Goal: Task Accomplishment & Management: Use online tool/utility

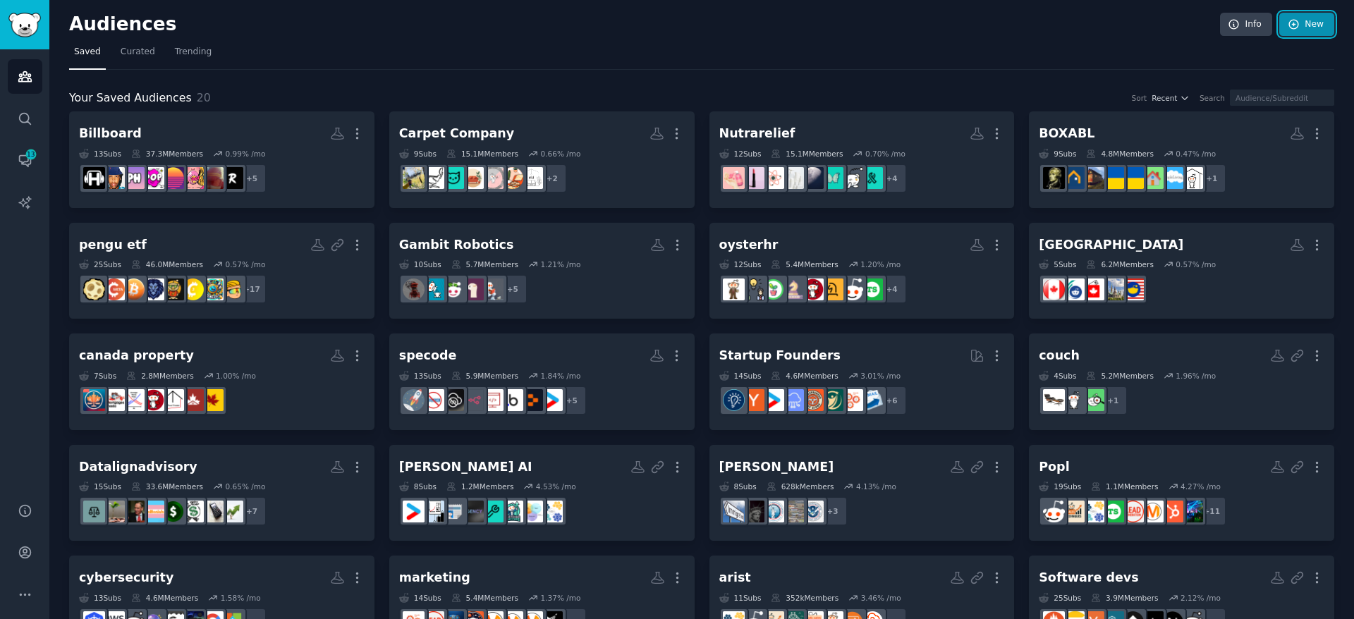
click at [1311, 31] on link "New" at bounding box center [1307, 25] width 55 height 24
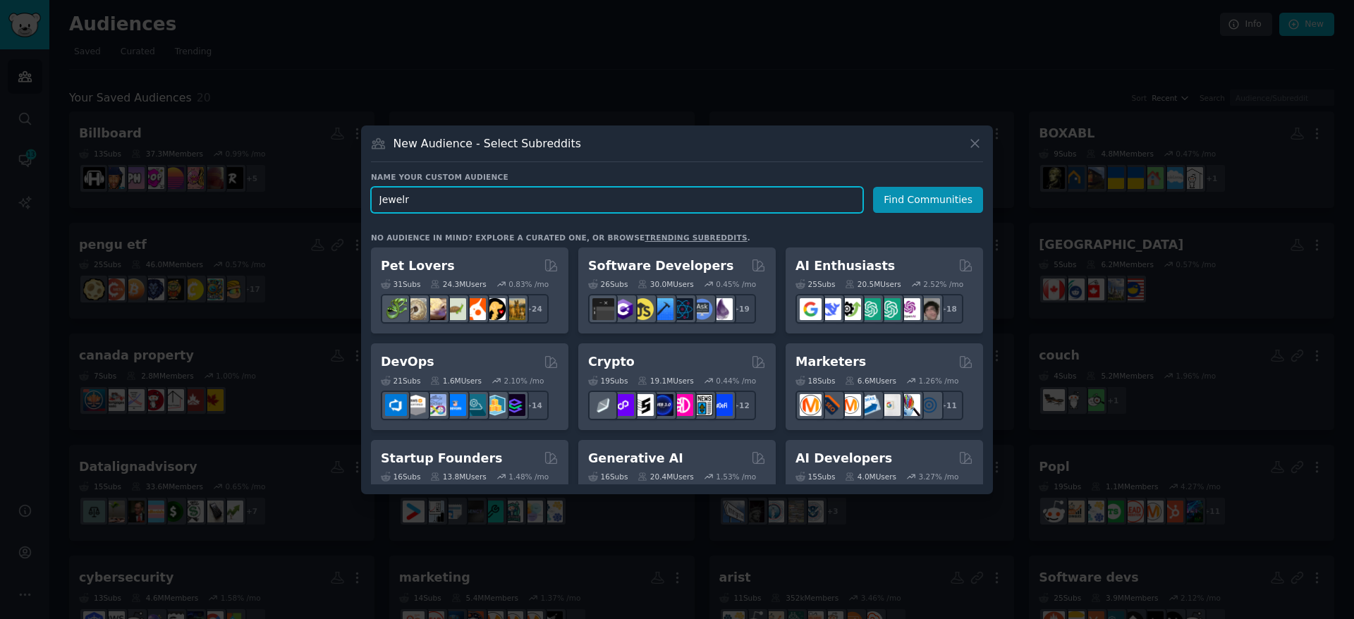
type input "Jewlr"
click button "Find Communities" at bounding box center [928, 200] width 110 height 26
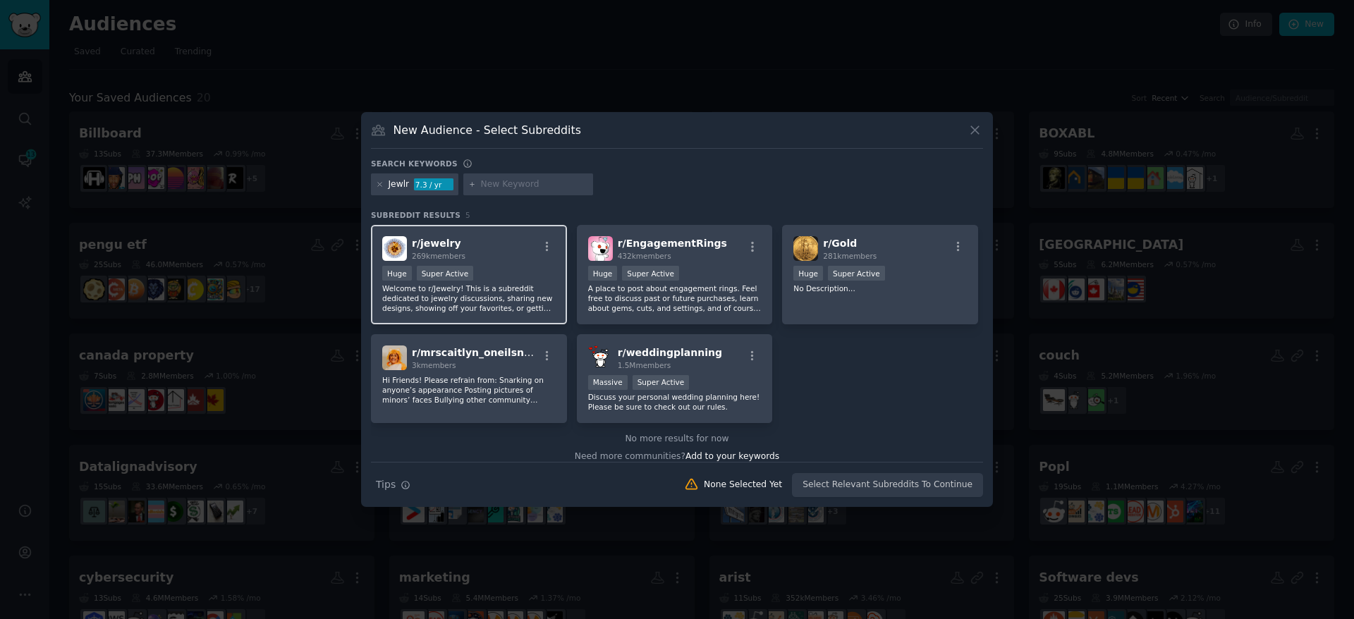
click at [485, 265] on div "r/ jewelry 269k members >= 95th percentile for submissions / day Huge Super Act…" at bounding box center [469, 274] width 196 height 99
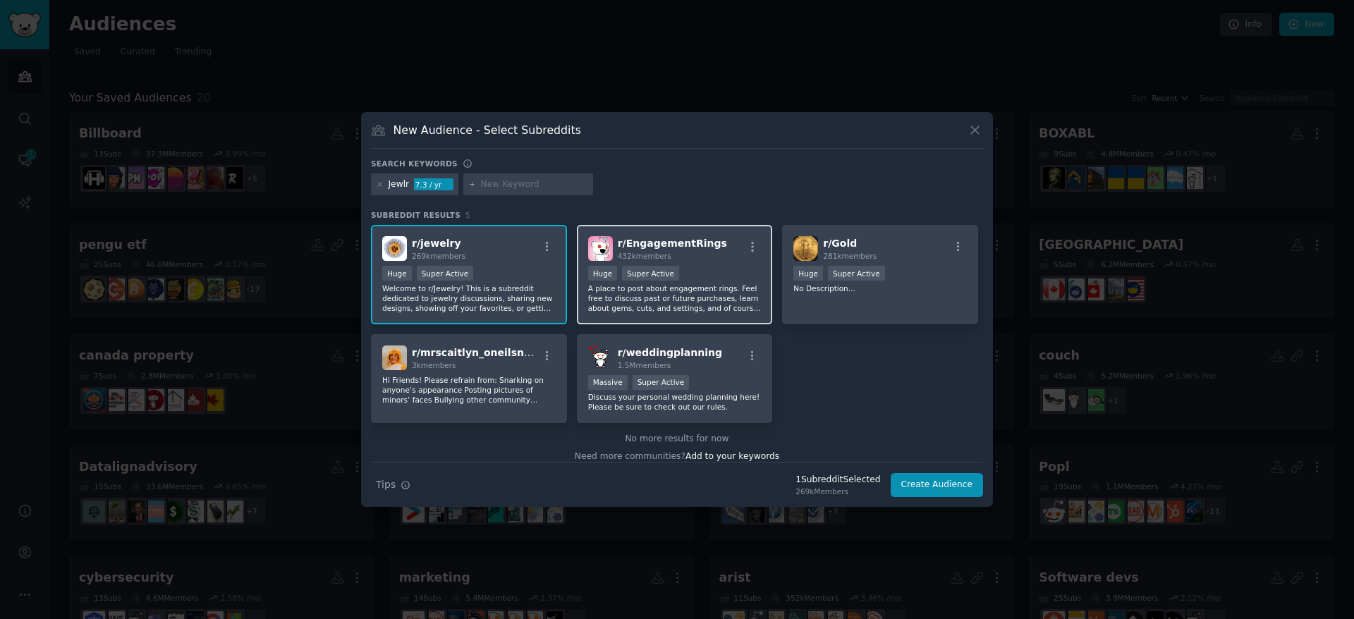
click at [737, 277] on div "Huge Super Active" at bounding box center [675, 275] width 174 height 18
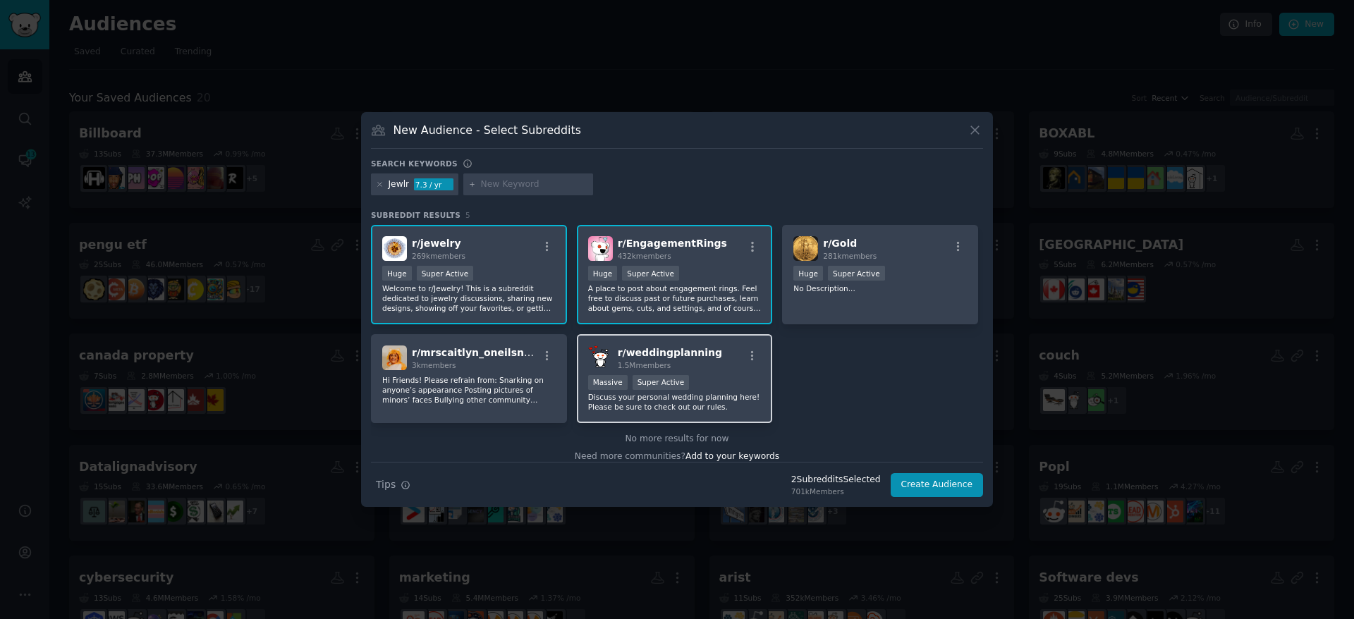
click at [715, 364] on div "r/ weddingplanning 1.5M members" at bounding box center [675, 358] width 174 height 25
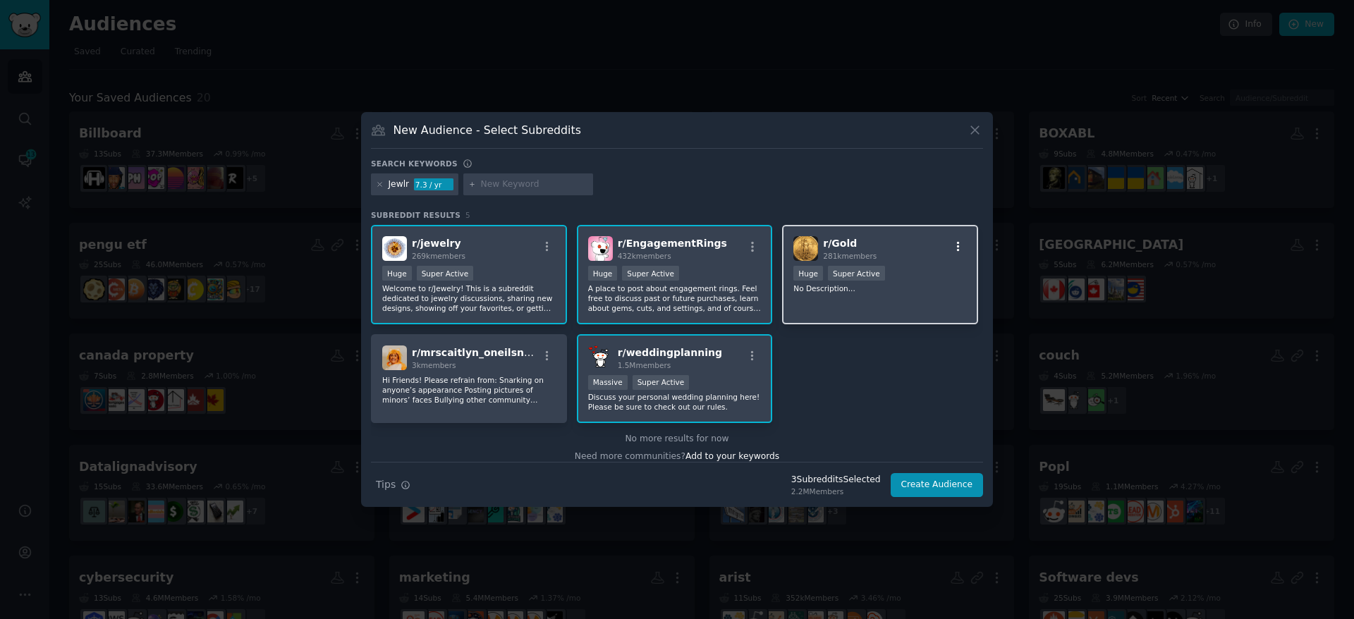
click at [957, 250] on icon "button" at bounding box center [958, 247] width 3 height 10
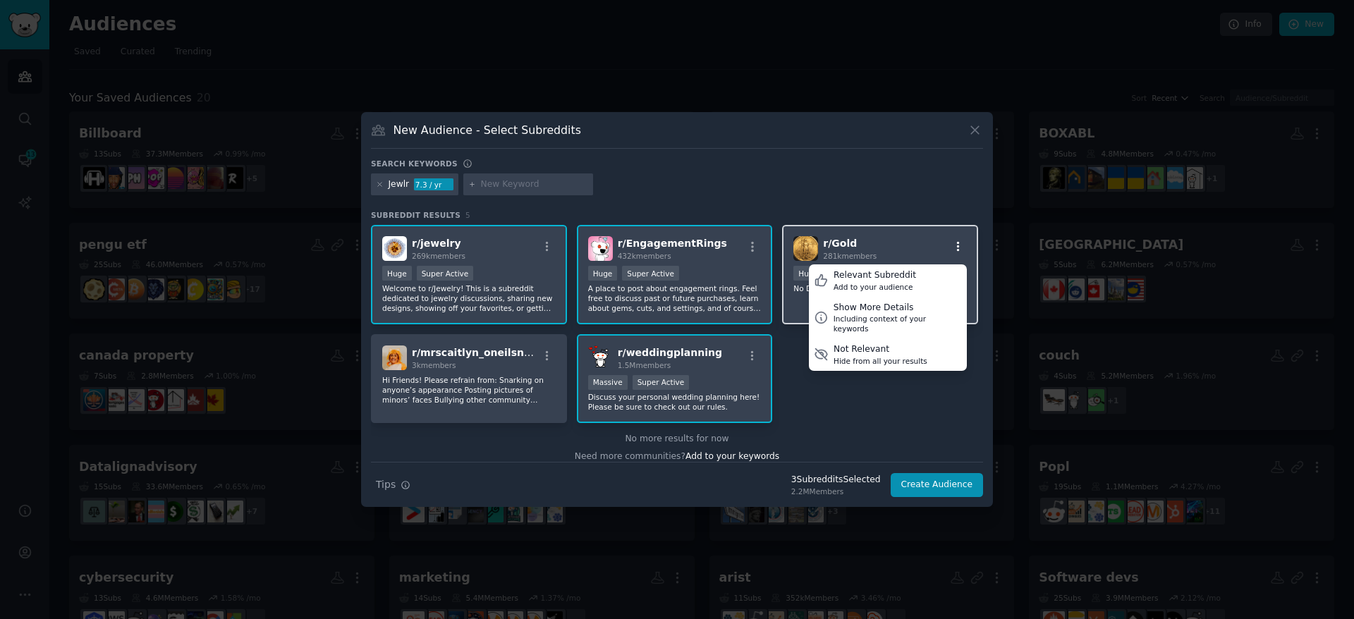
click at [957, 250] on icon "button" at bounding box center [958, 247] width 3 height 10
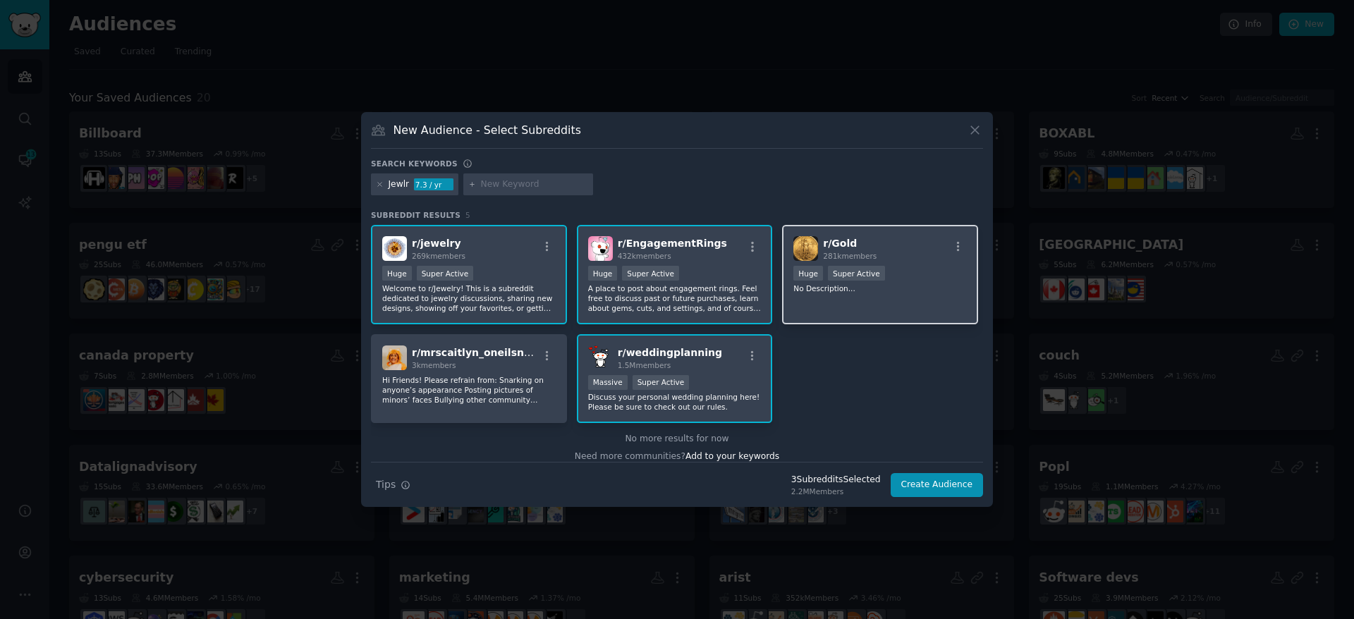
click at [921, 245] on div "r/ Gold 281k members" at bounding box center [881, 248] width 174 height 25
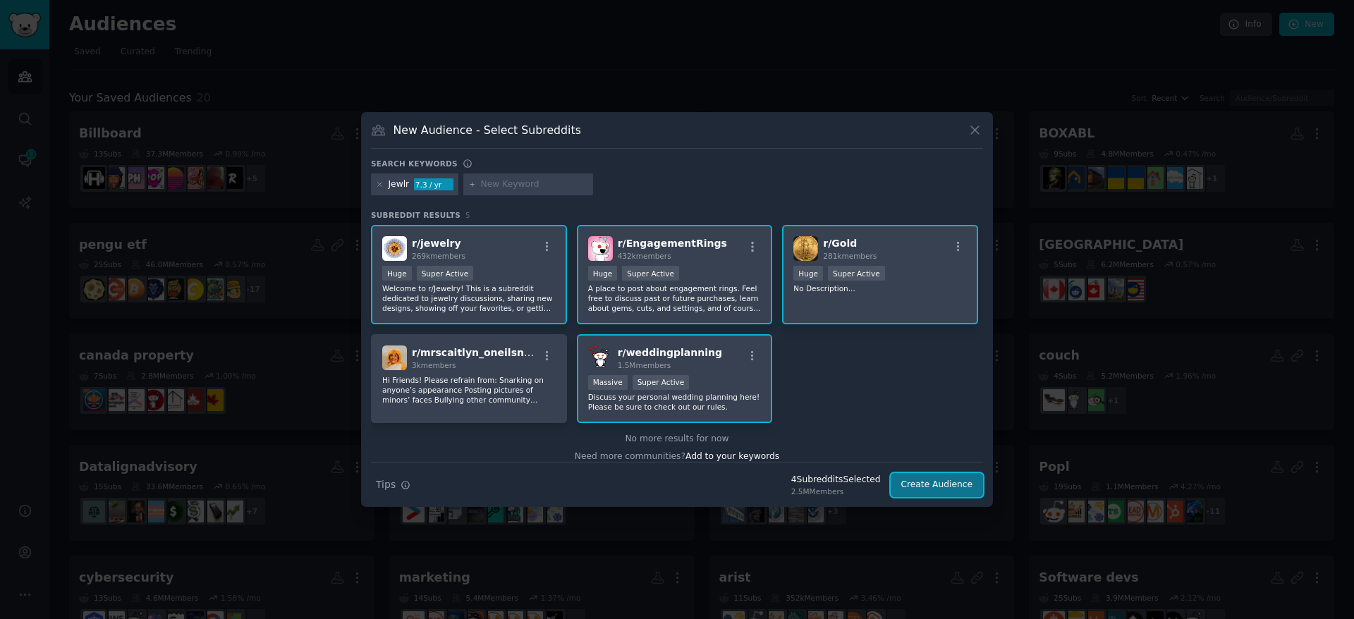
click at [923, 481] on button "Create Audience" at bounding box center [937, 485] width 93 height 24
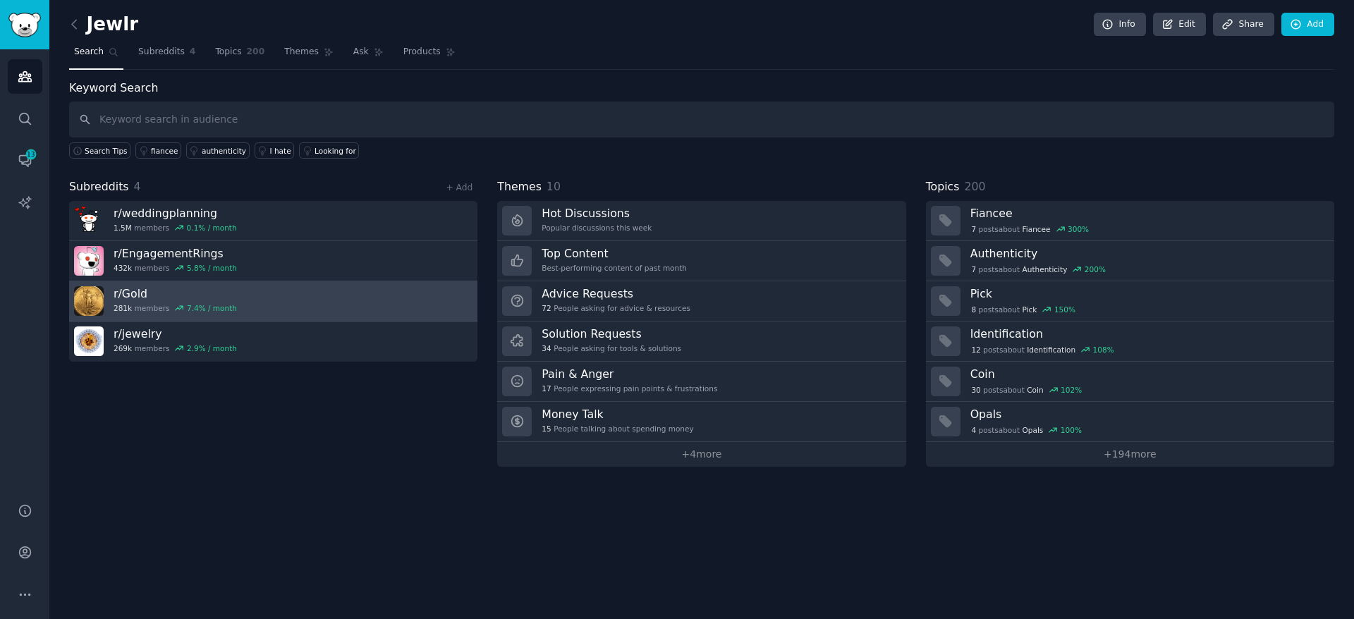
click at [293, 313] on link "r/ Gold 281k members 7.4 % / month" at bounding box center [273, 301] width 408 height 40
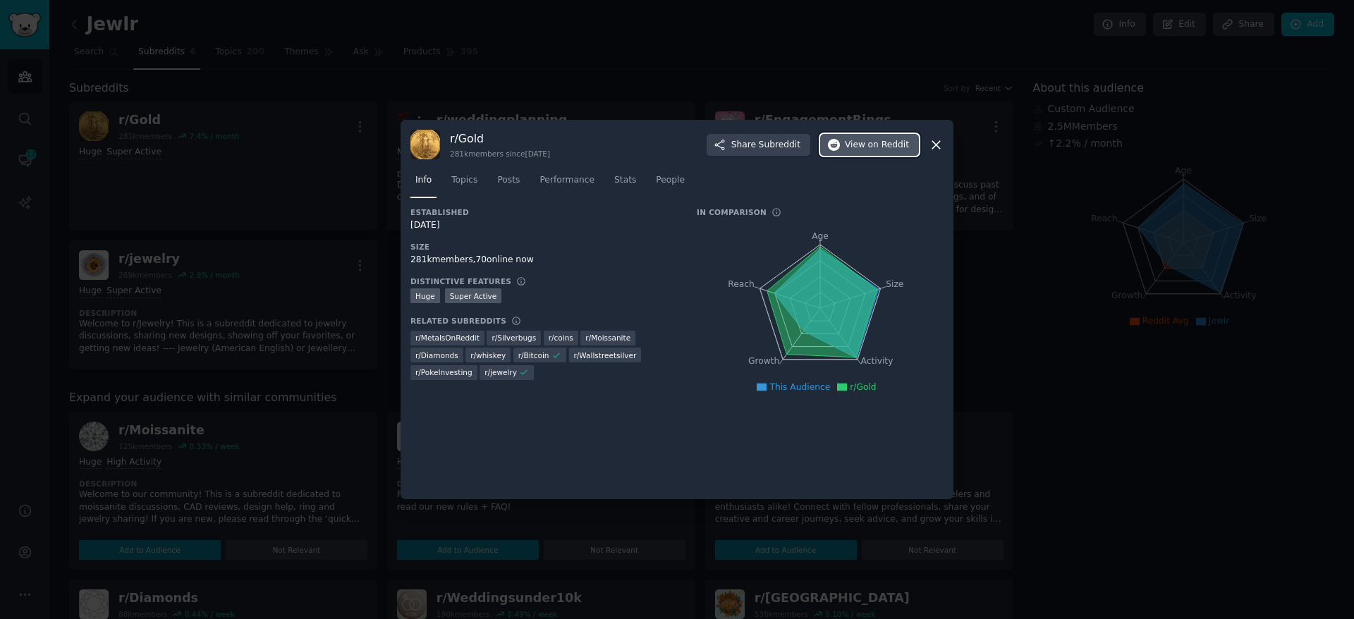
click at [849, 140] on span "View on Reddit" at bounding box center [877, 145] width 64 height 13
click at [284, 150] on div at bounding box center [677, 309] width 1354 height 619
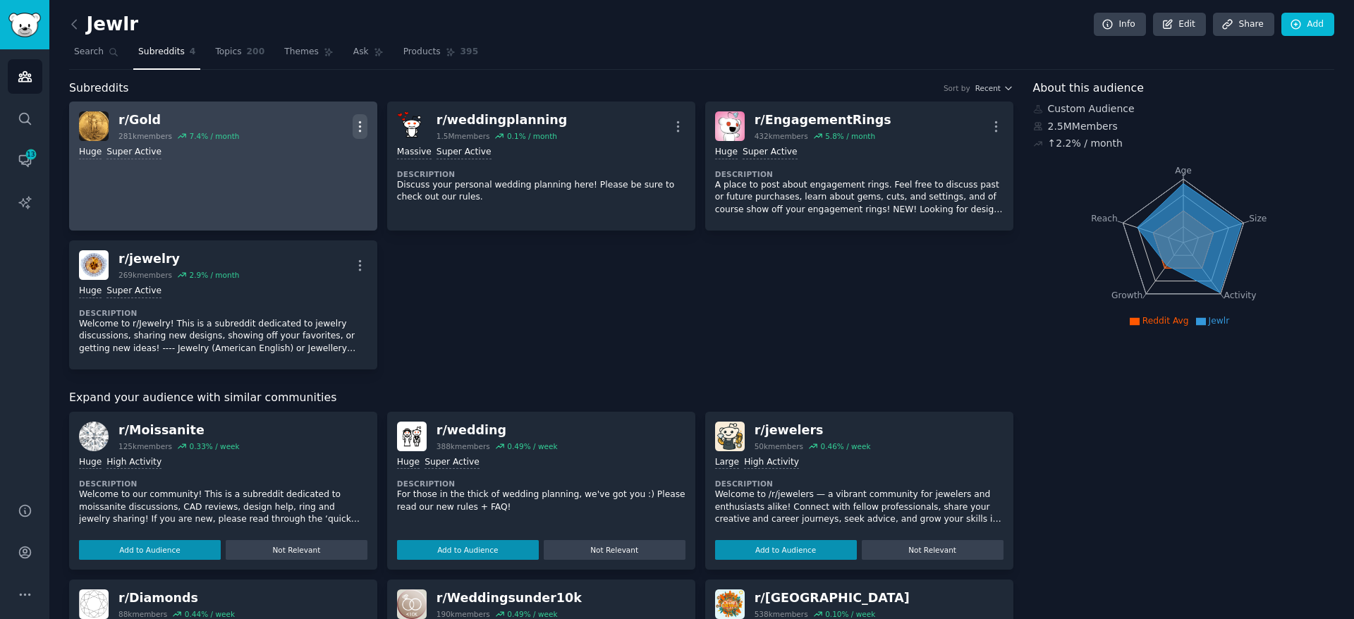
click at [362, 127] on icon "button" at bounding box center [360, 126] width 15 height 15
drag, startPoint x: 305, startPoint y: 183, endPoint x: 322, endPoint y: 176, distance: 18.7
click at [303, 181] on p "Delete" at bounding box center [305, 181] width 32 height 15
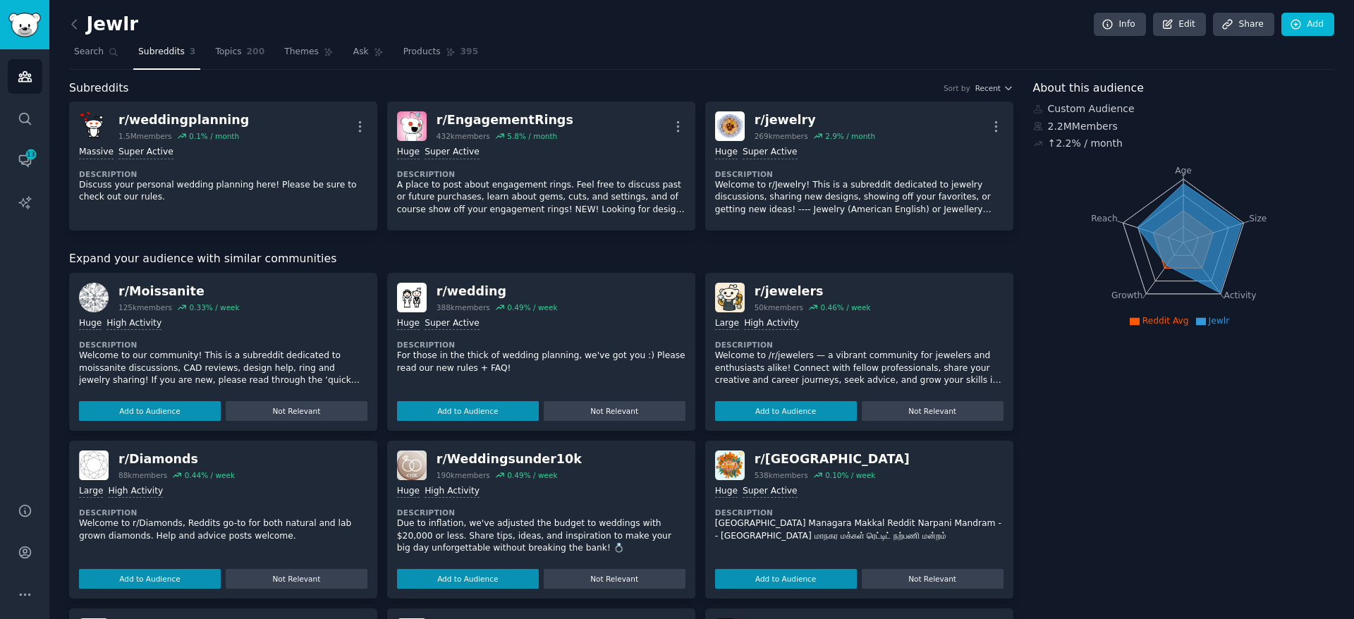
click at [305, 387] on p "Welcome to our community! This is a subreddit dedicated to moissanite discussio…" at bounding box center [223, 368] width 289 height 37
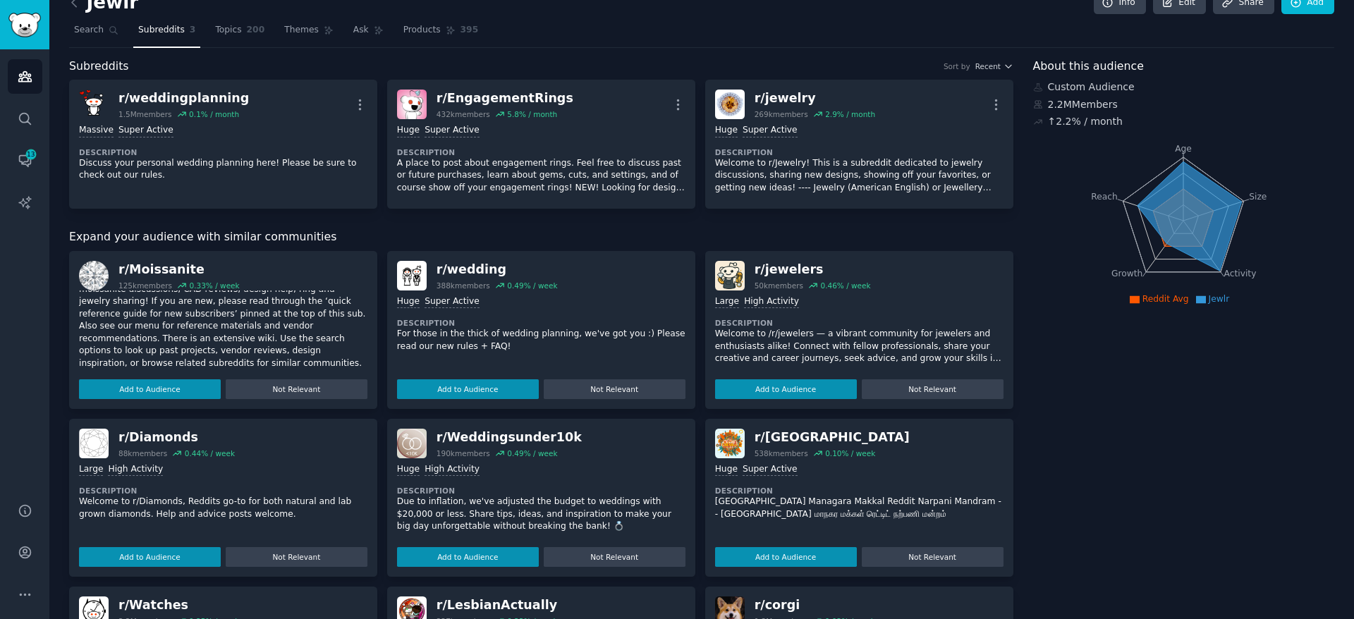
scroll to position [23, 0]
click at [167, 391] on button "Add to Audience" at bounding box center [150, 389] width 142 height 20
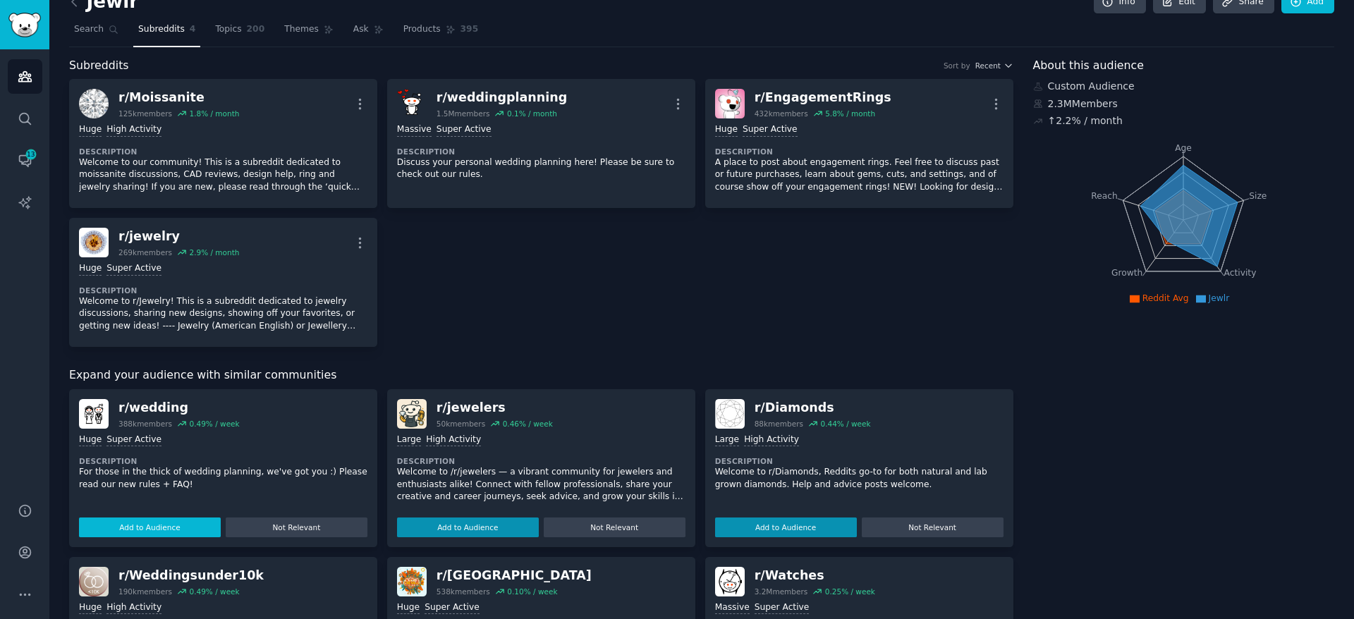
click at [171, 537] on div "r/ wedding 388k members 0.49 % / week Huge Super Active Description For those i…" at bounding box center [223, 468] width 308 height 158
click at [170, 529] on button "Add to Audience" at bounding box center [150, 528] width 142 height 20
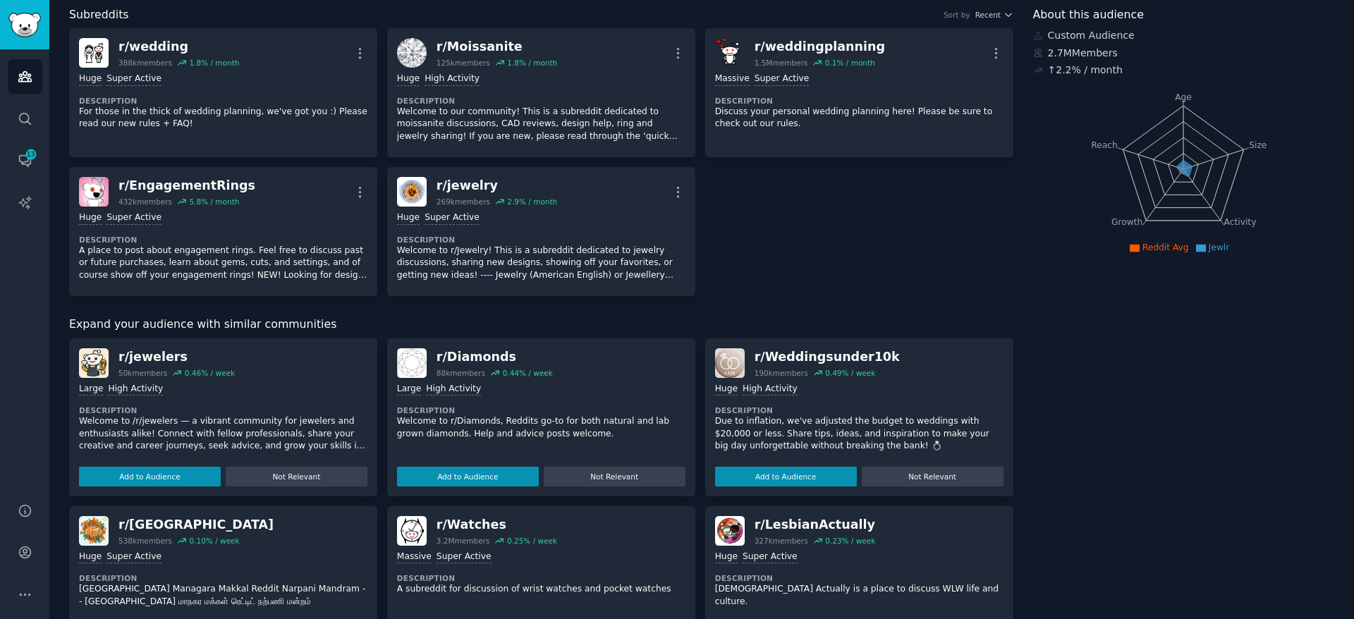
scroll to position [158, 0]
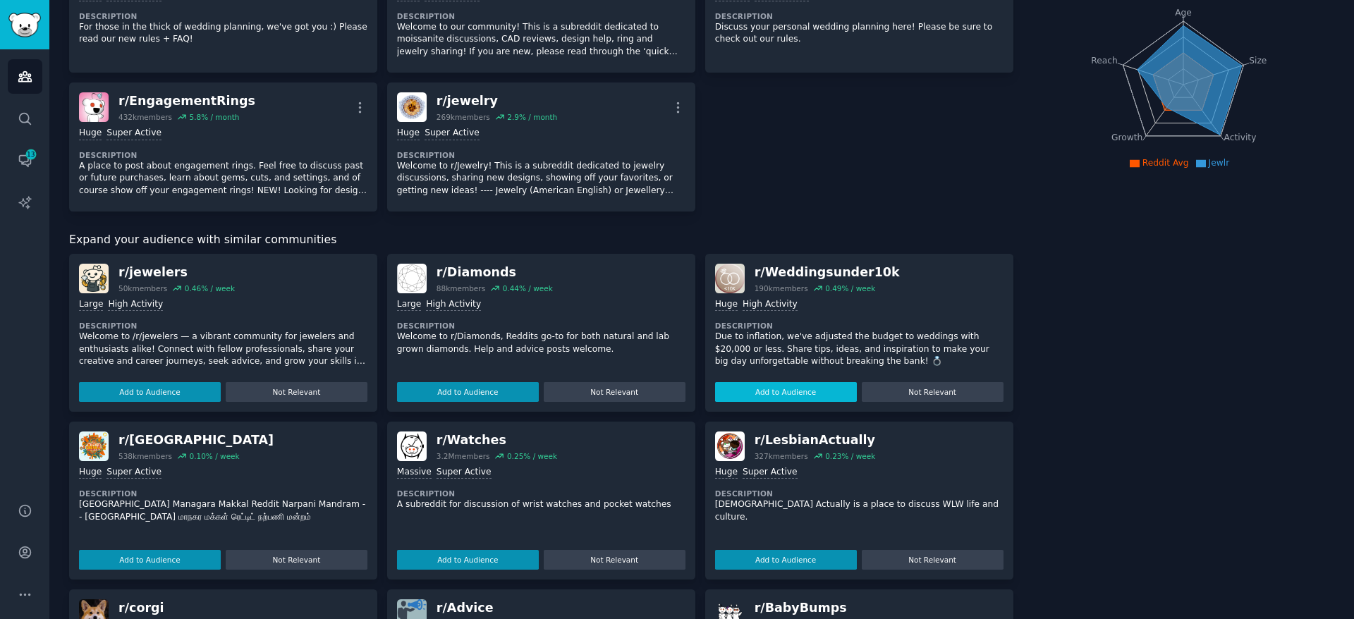
click at [795, 388] on button "Add to Audience" at bounding box center [786, 392] width 142 height 20
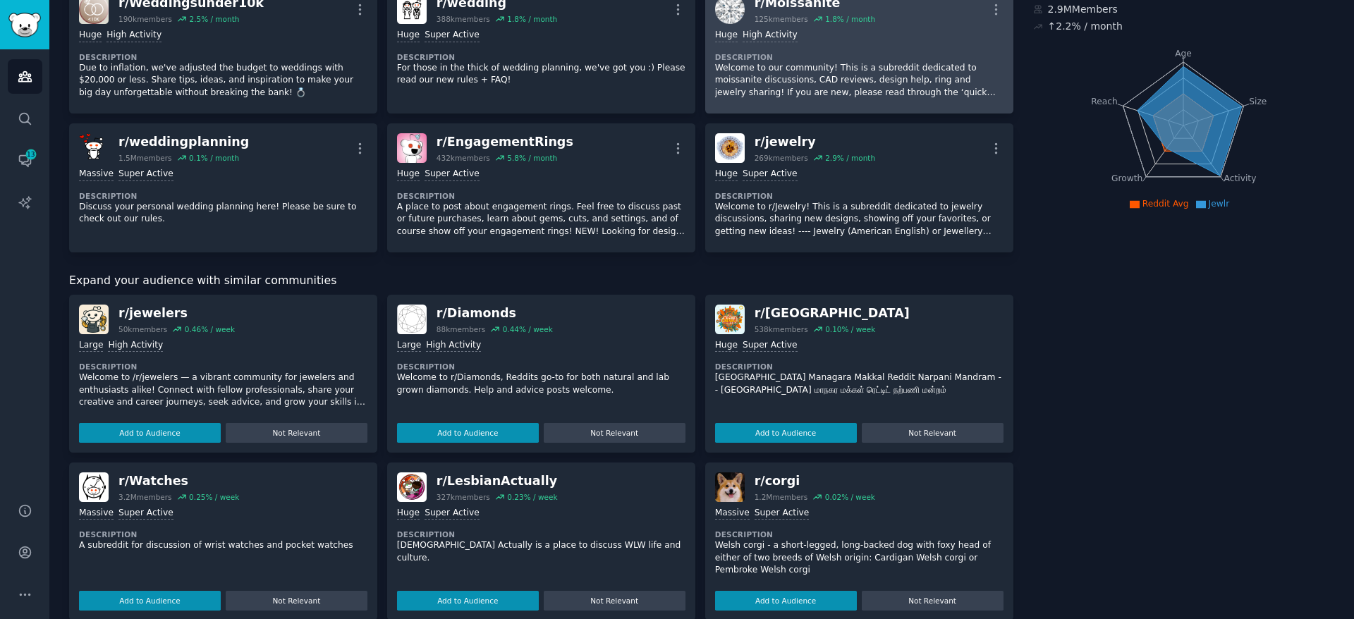
scroll to position [0, 0]
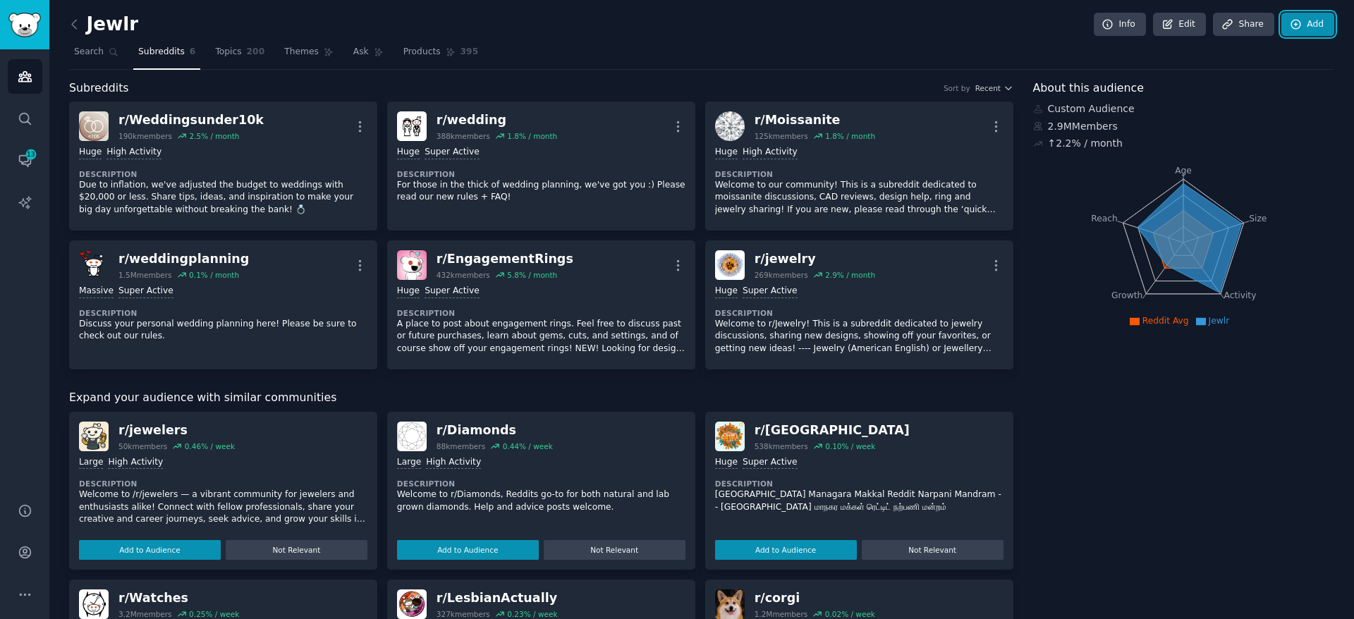
click at [1305, 20] on link "Add" at bounding box center [1308, 25] width 53 height 24
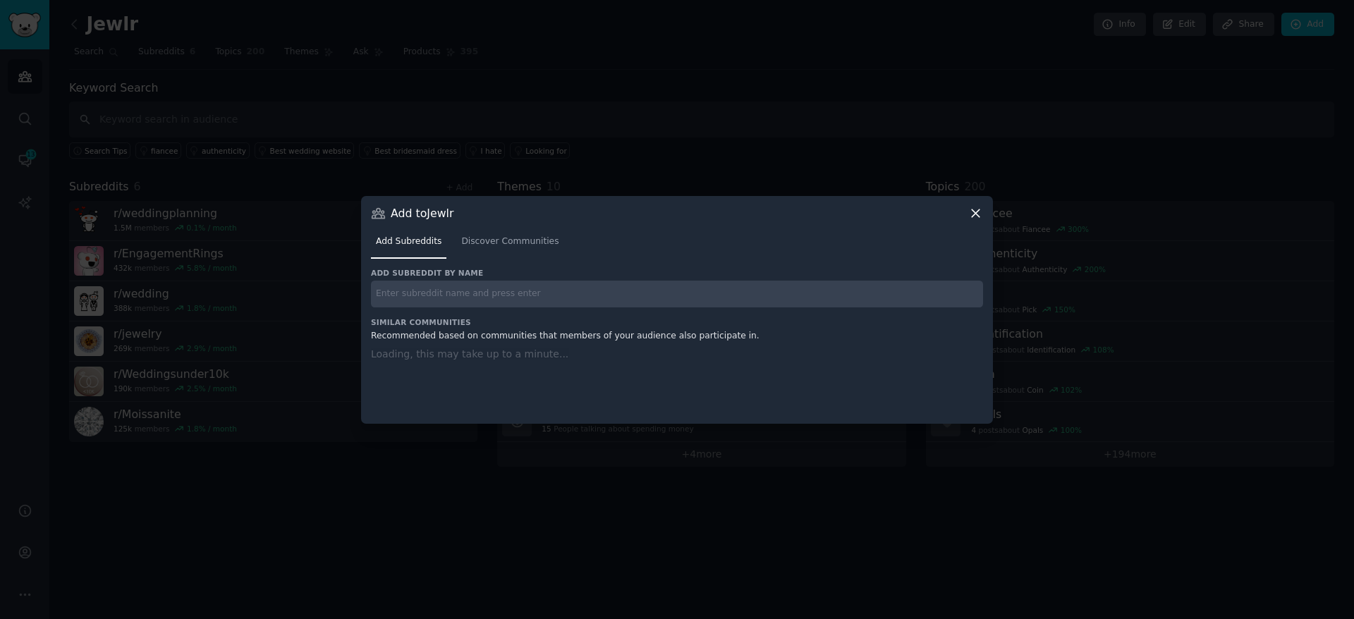
drag, startPoint x: 638, startPoint y: 281, endPoint x: 643, endPoint y: 259, distance: 22.4
click at [641, 281] on input "text" at bounding box center [677, 295] width 612 height 28
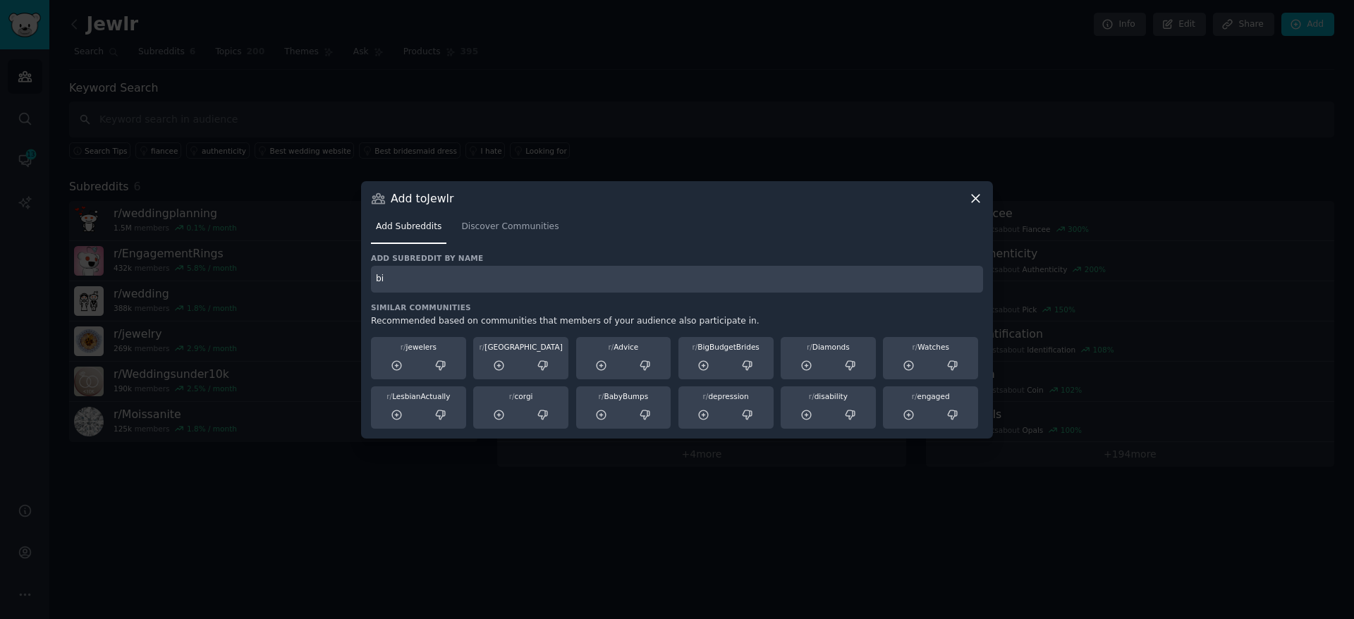
type input "b"
click at [495, 216] on link "Discover Communities" at bounding box center [509, 230] width 107 height 29
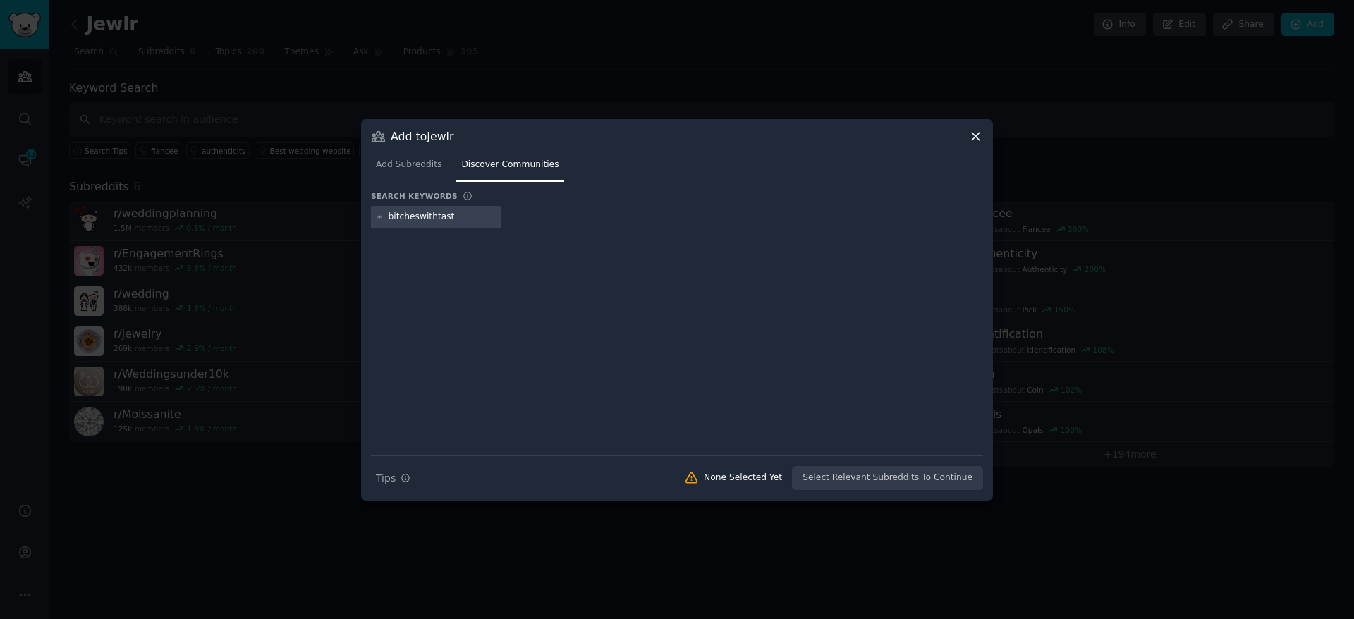
type input "bitcheswithtaste"
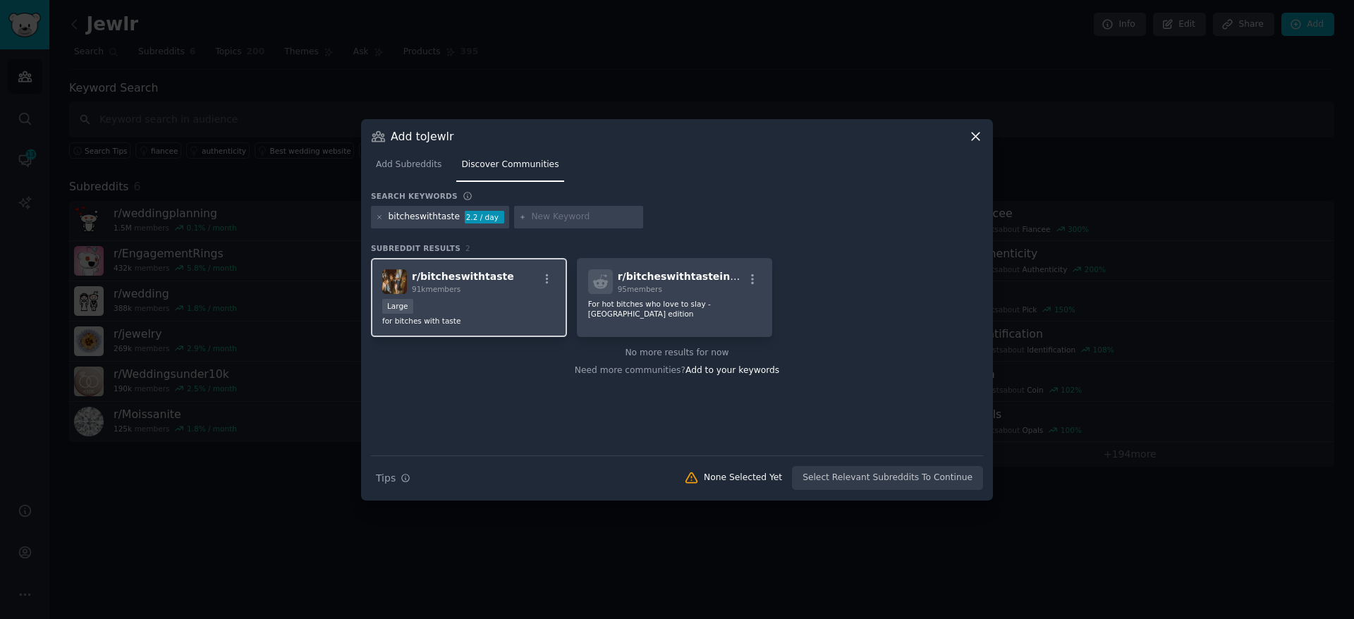
click at [531, 284] on div "r/ bitcheswithtaste 91k members" at bounding box center [469, 281] width 174 height 25
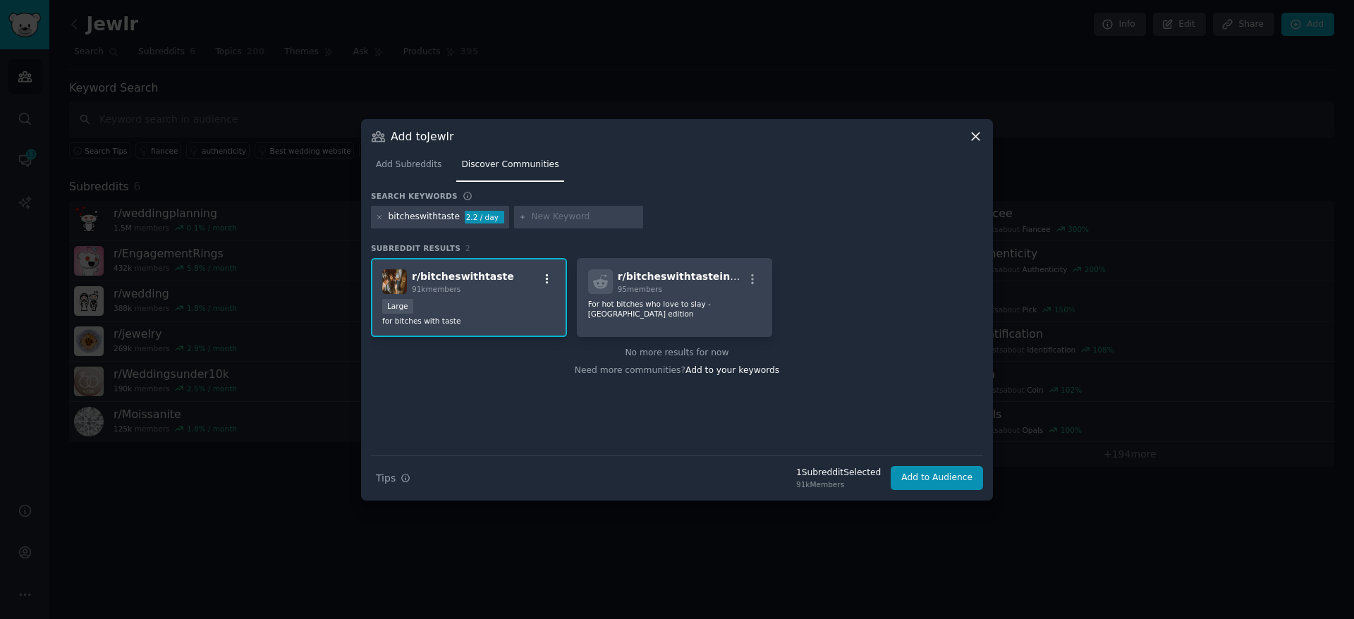
click at [552, 281] on icon "button" at bounding box center [547, 279] width 13 height 13
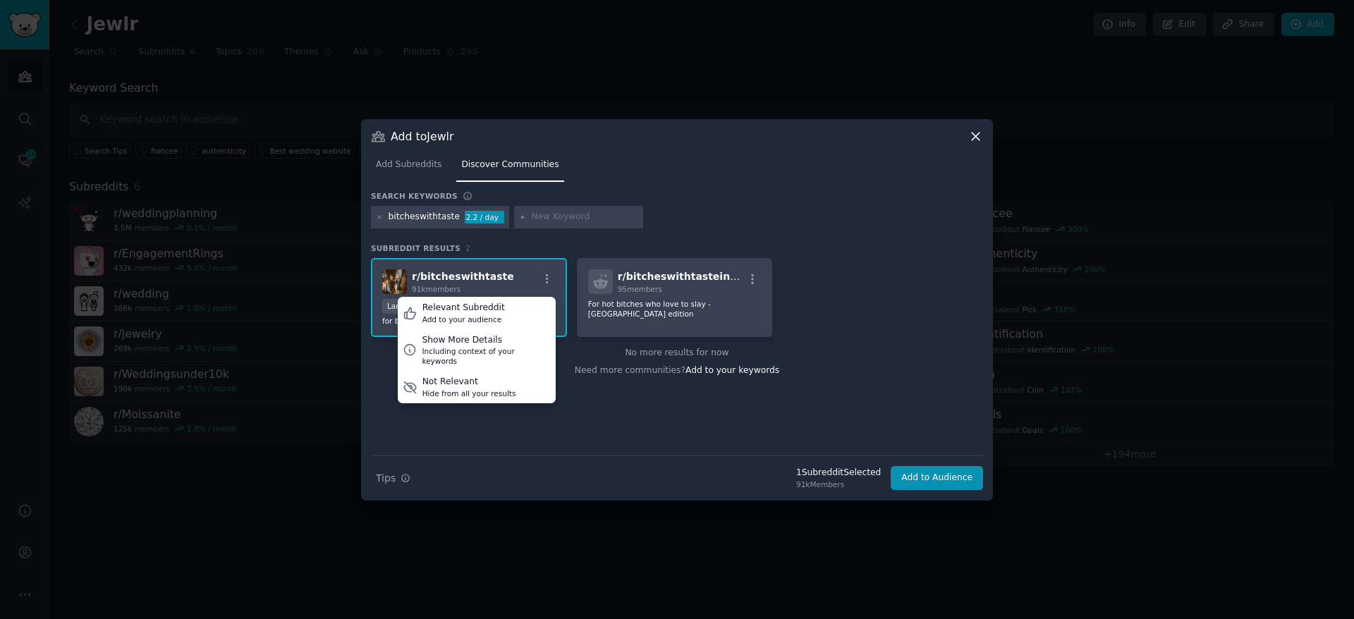
click at [517, 274] on div "r/ bitcheswithtaste 91k members Relevant Subreddit Add to your audience Show Mo…" at bounding box center [469, 281] width 174 height 25
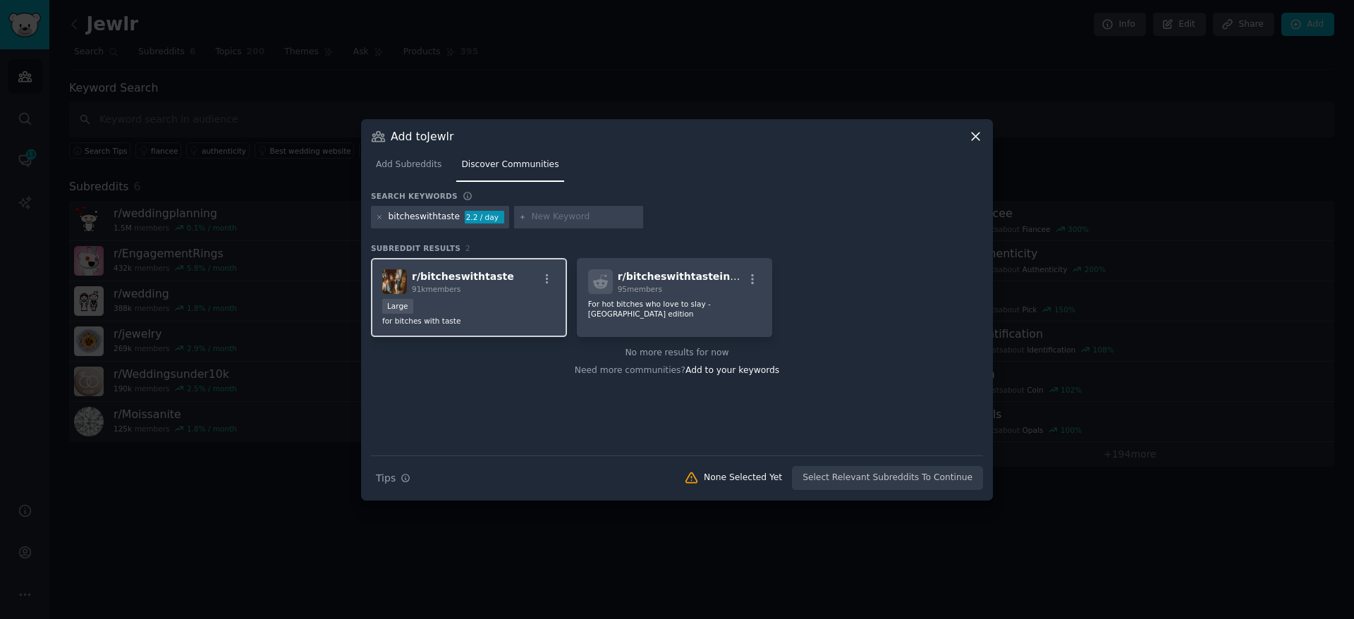
click at [514, 274] on div "r/ bitcheswithtaste 91k members" at bounding box center [469, 281] width 174 height 25
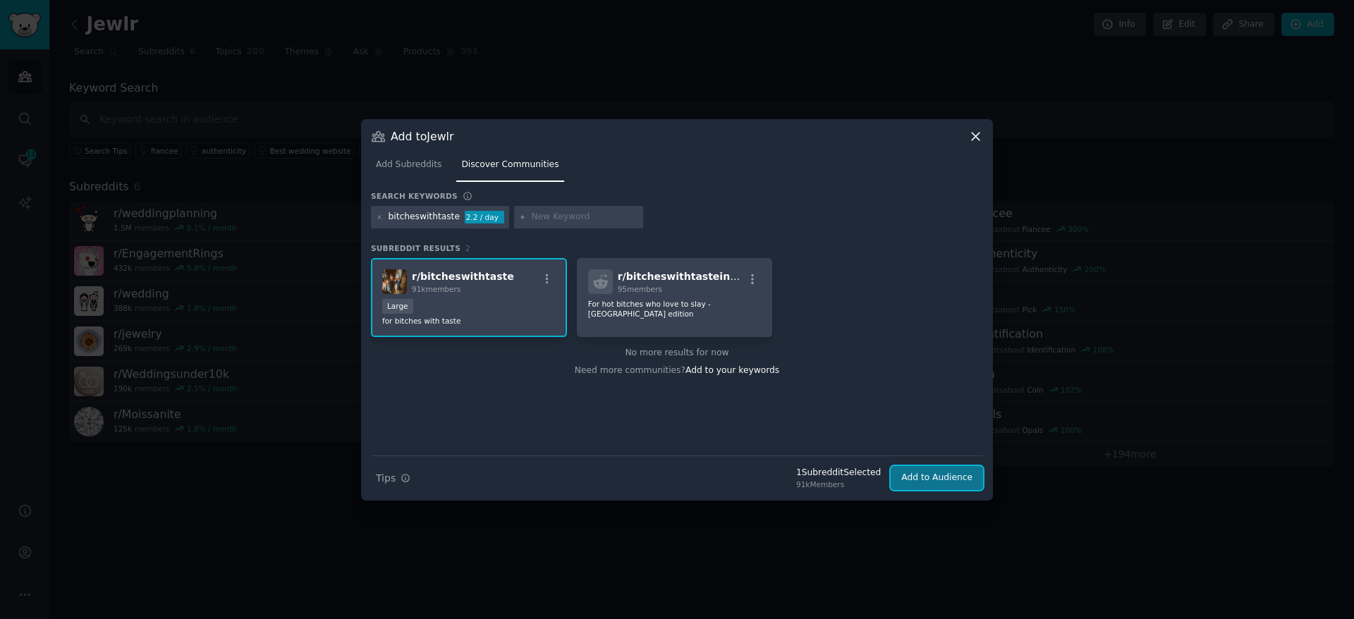
click at [939, 483] on button "Add to Audience" at bounding box center [937, 478] width 92 height 24
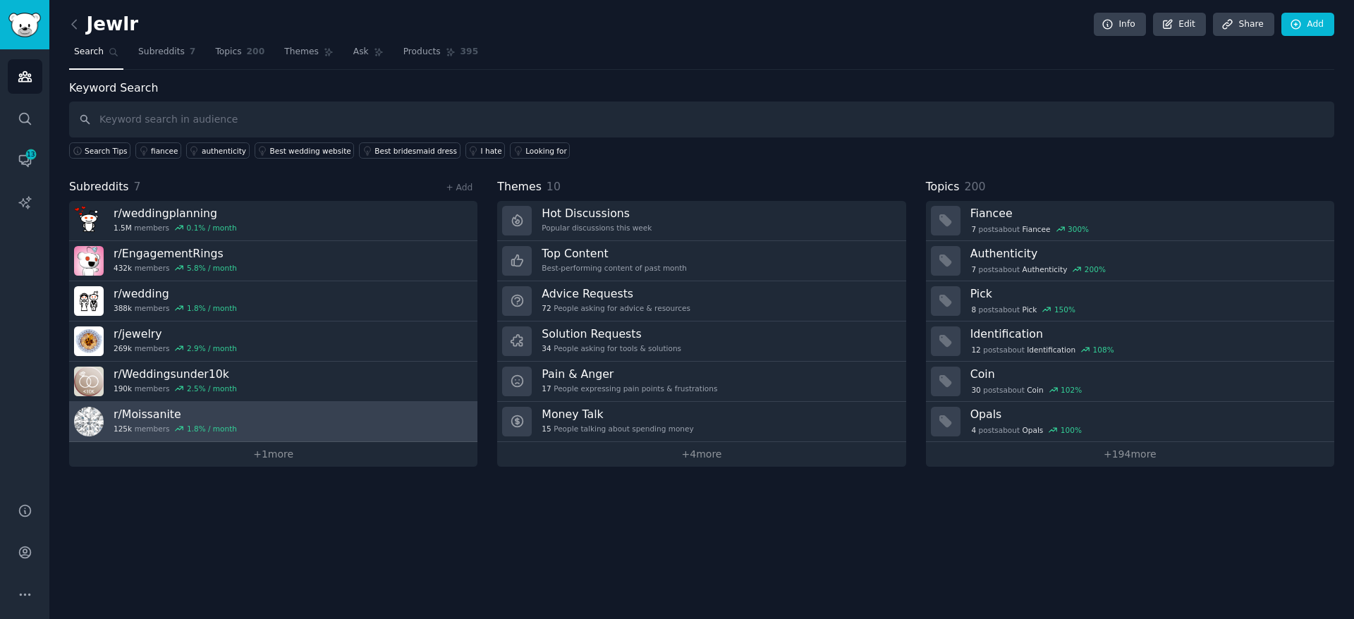
click at [240, 420] on link "r/ Moissanite 125k members 1.8 % / month" at bounding box center [273, 422] width 408 height 40
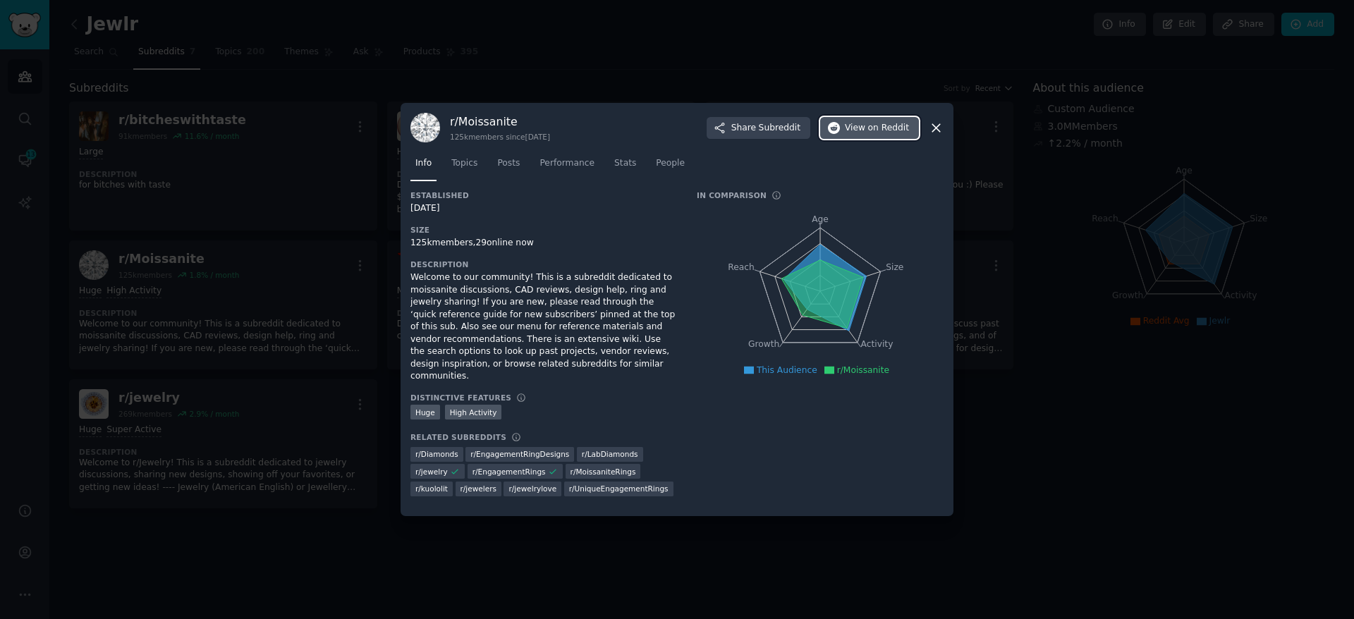
click at [868, 135] on span "View on Reddit" at bounding box center [877, 128] width 64 height 13
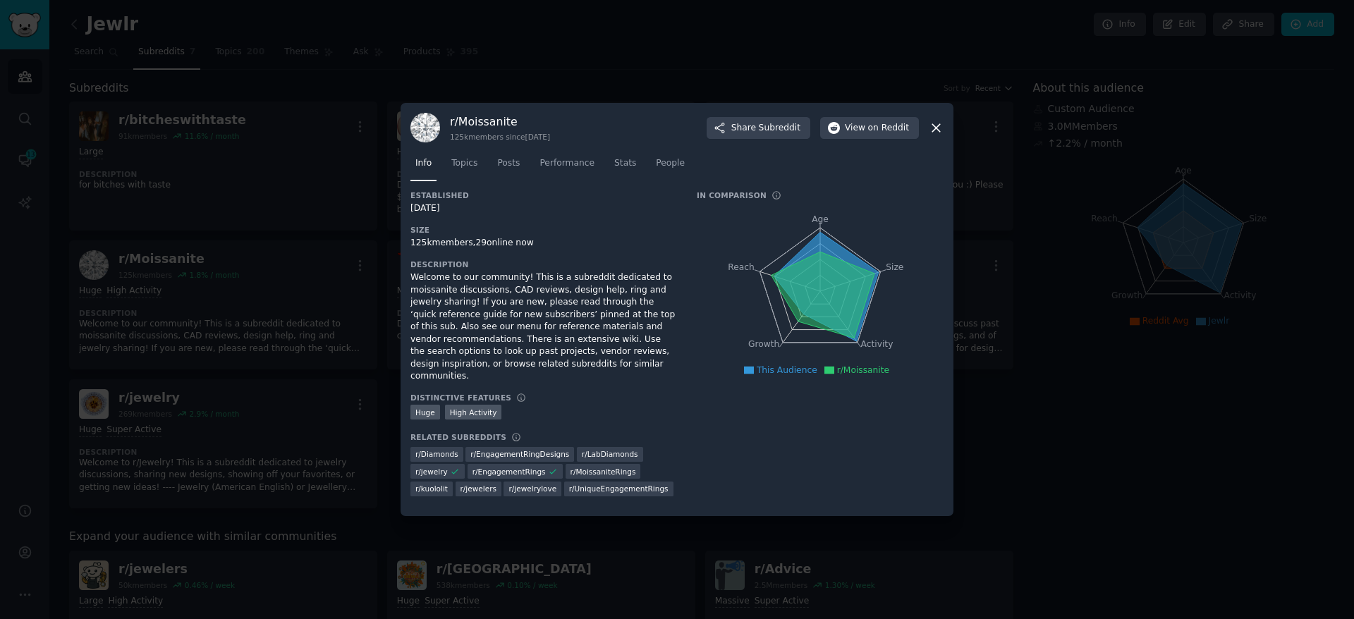
click at [160, 307] on div at bounding box center [677, 309] width 1354 height 619
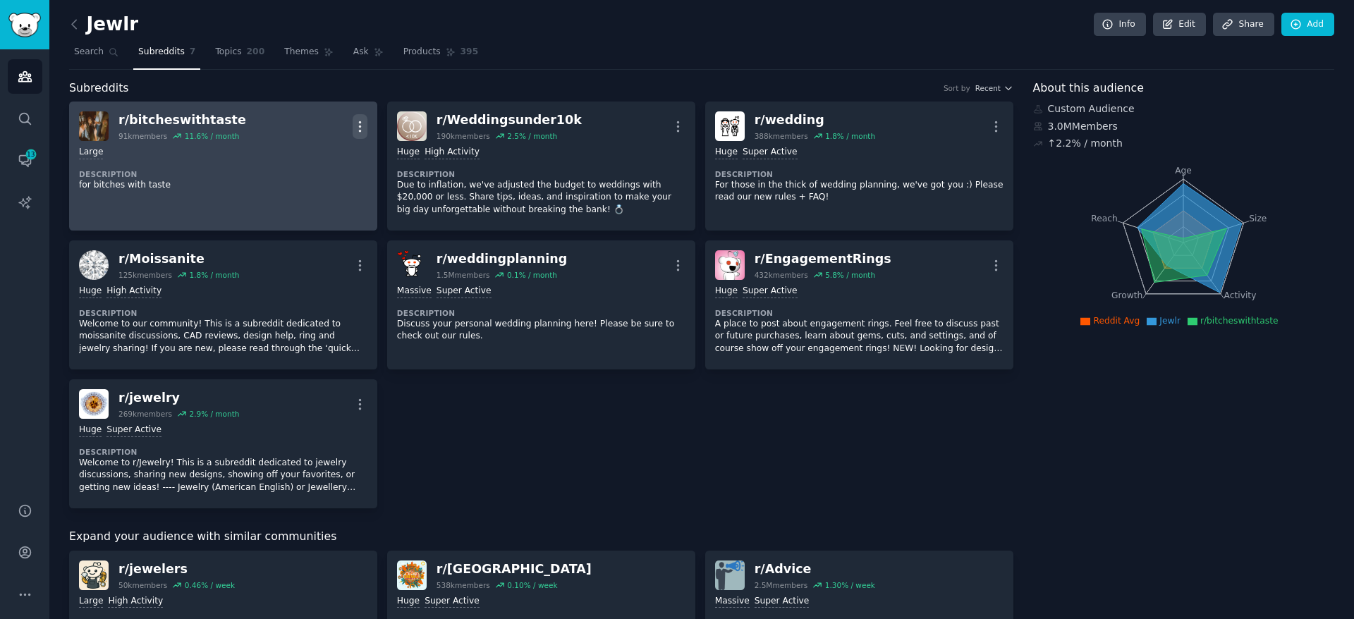
click at [359, 125] on icon "button" at bounding box center [359, 126] width 1 height 10
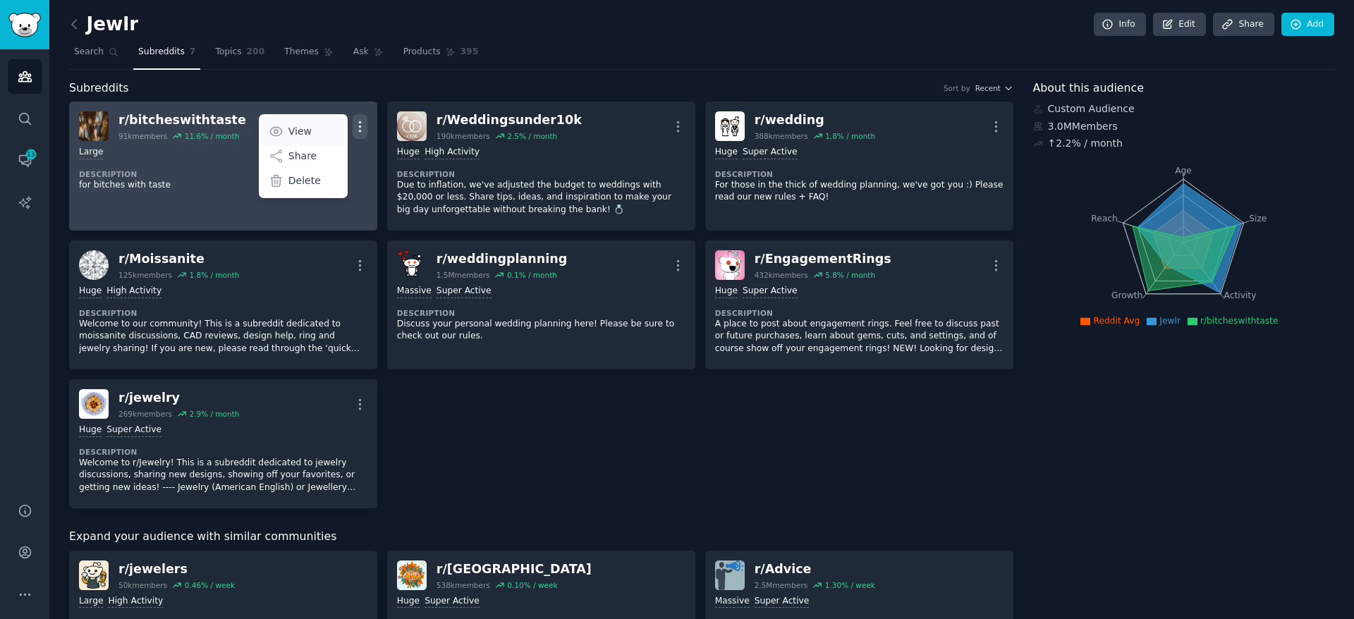
click at [327, 127] on link "View" at bounding box center [303, 131] width 84 height 30
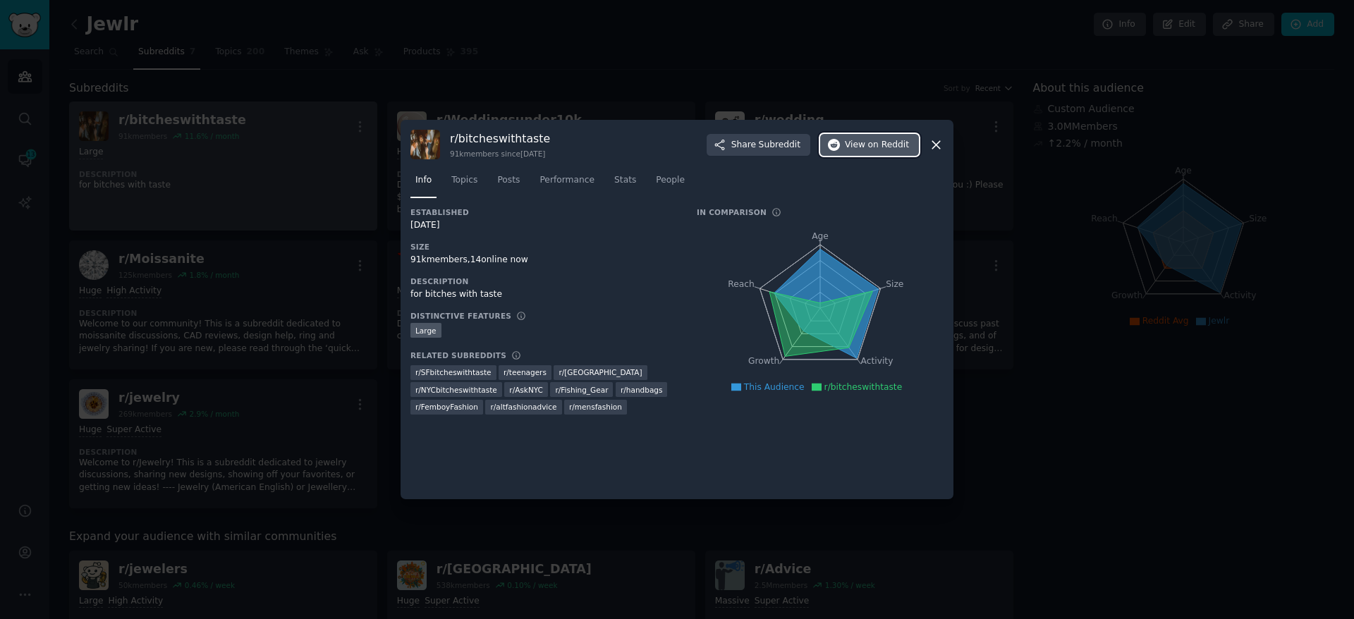
click at [867, 152] on button "View on Reddit" at bounding box center [869, 145] width 99 height 23
